Goal: Information Seeking & Learning: Find specific page/section

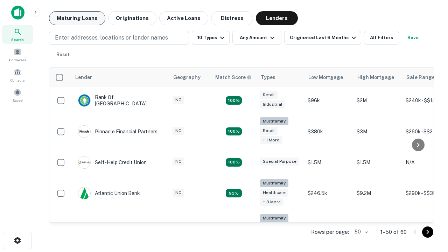
click at [77, 18] on button "Maturing Loans" at bounding box center [77, 18] width 56 height 14
